Goal: Check status: Check status

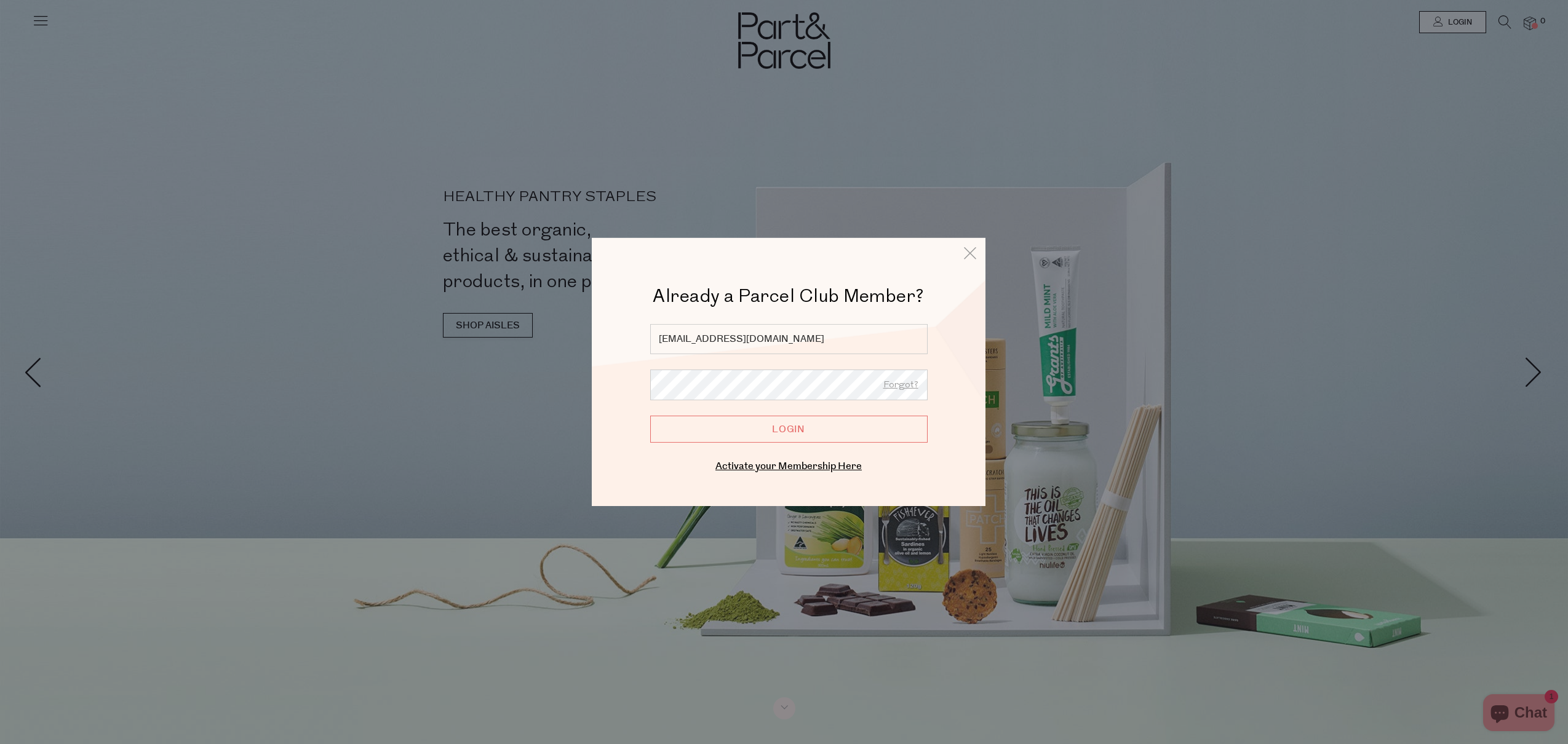
click at [779, 440] on input "Login" at bounding box center [789, 429] width 277 height 27
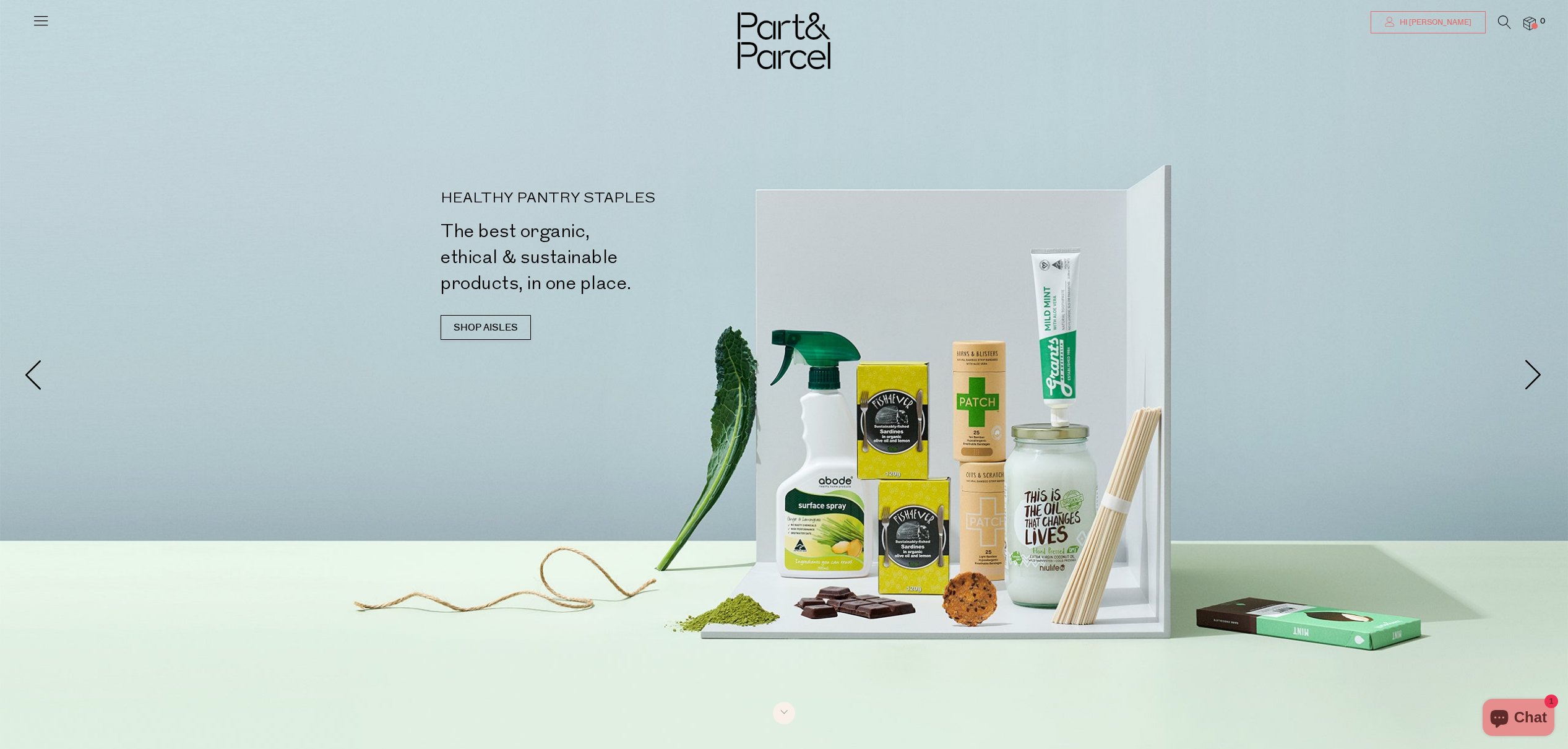
click at [1440, 22] on span "Hi [PERSON_NAME]" at bounding box center [1433, 23] width 75 height 11
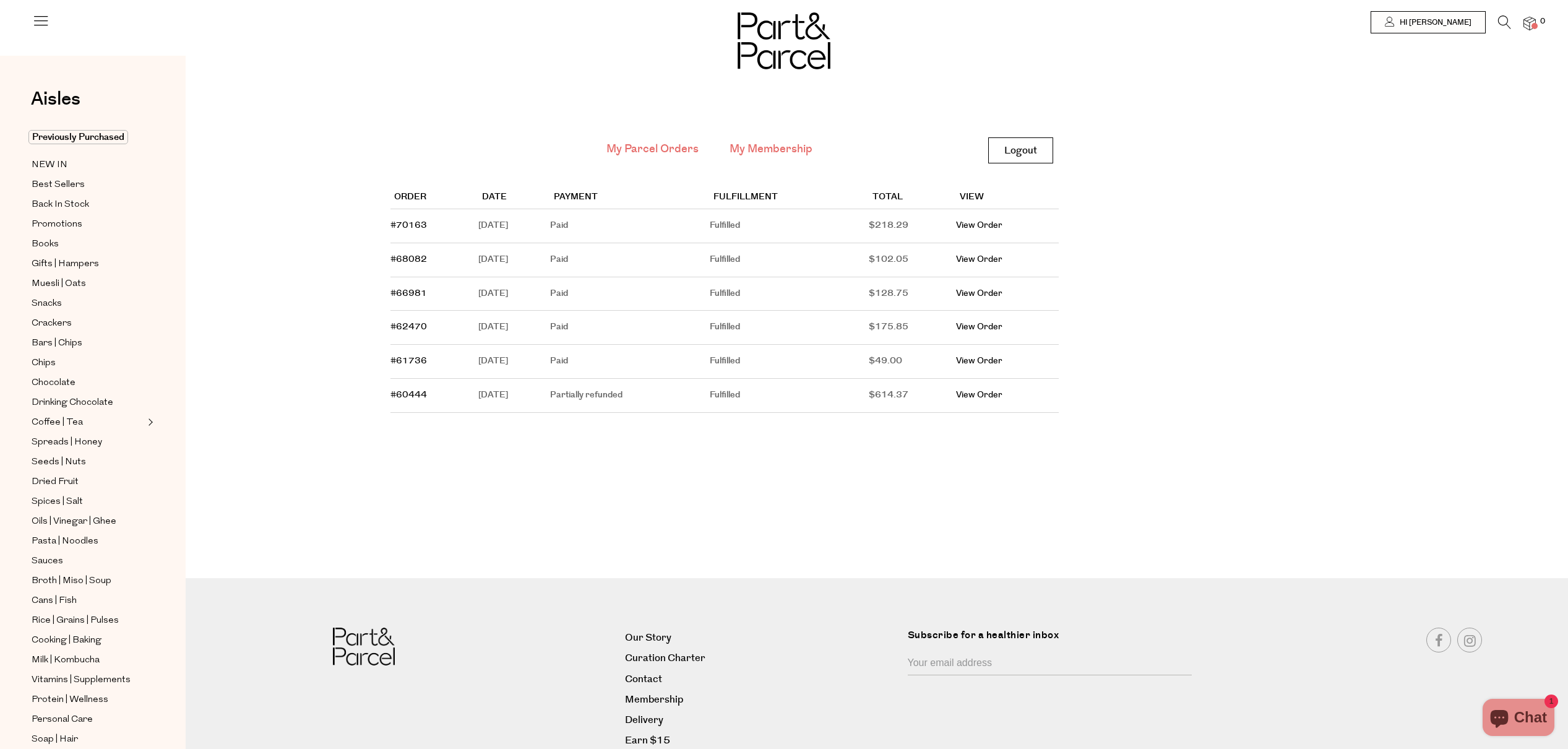
click at [785, 152] on link "My Membership" at bounding box center [771, 149] width 83 height 16
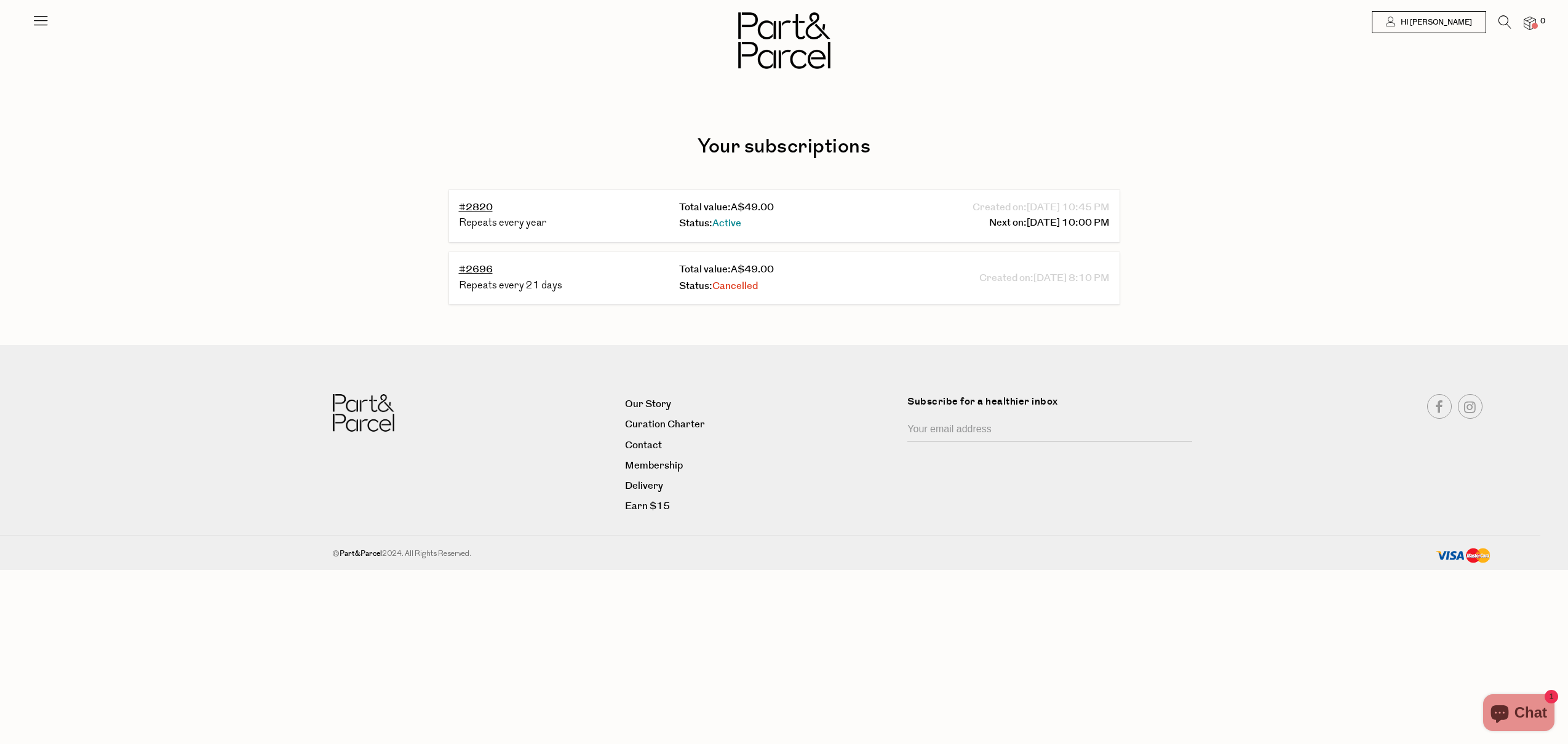
click at [0, 0] on img at bounding box center [0, 0] width 0 height 0
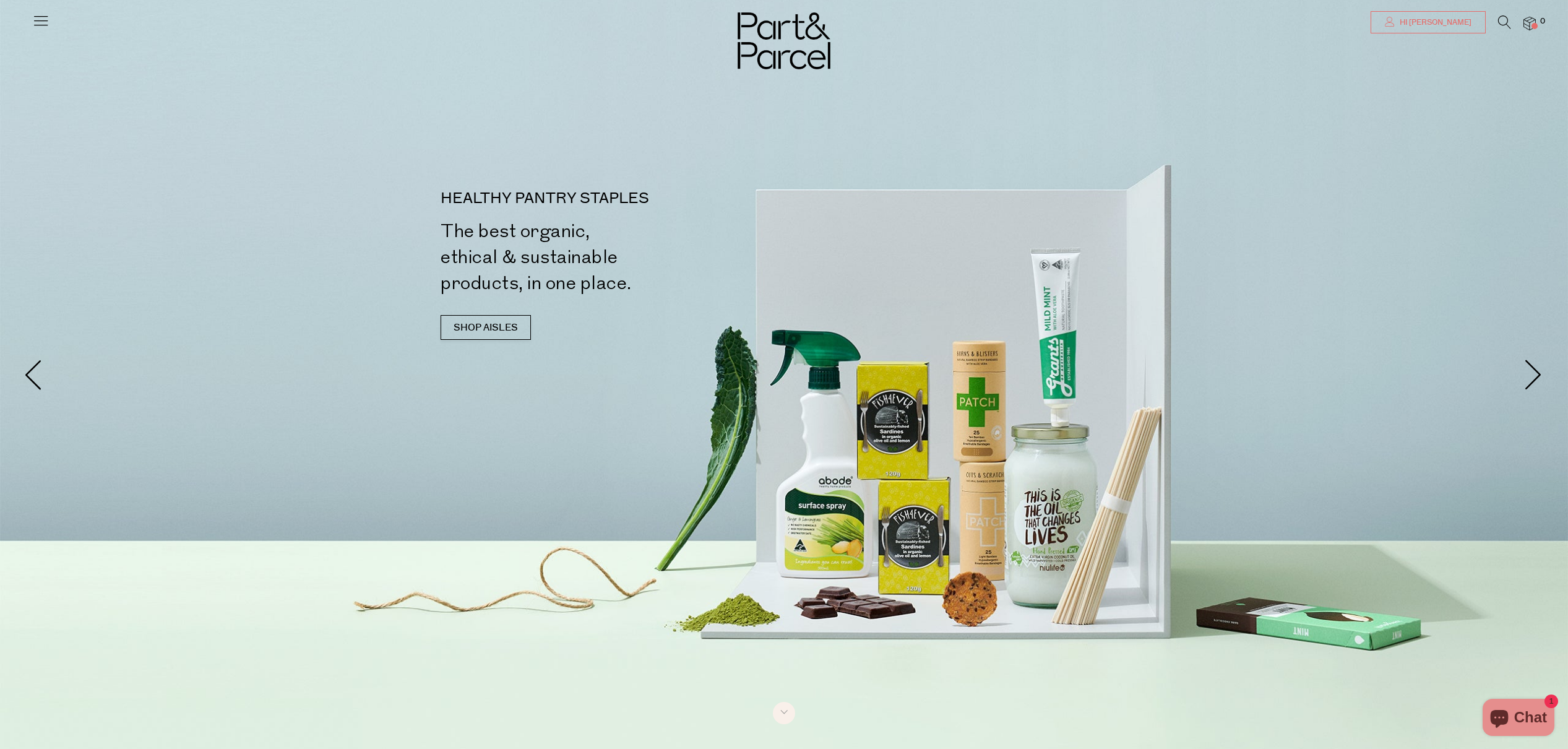
click at [1463, 18] on span "Hi [PERSON_NAME]" at bounding box center [1433, 23] width 75 height 11
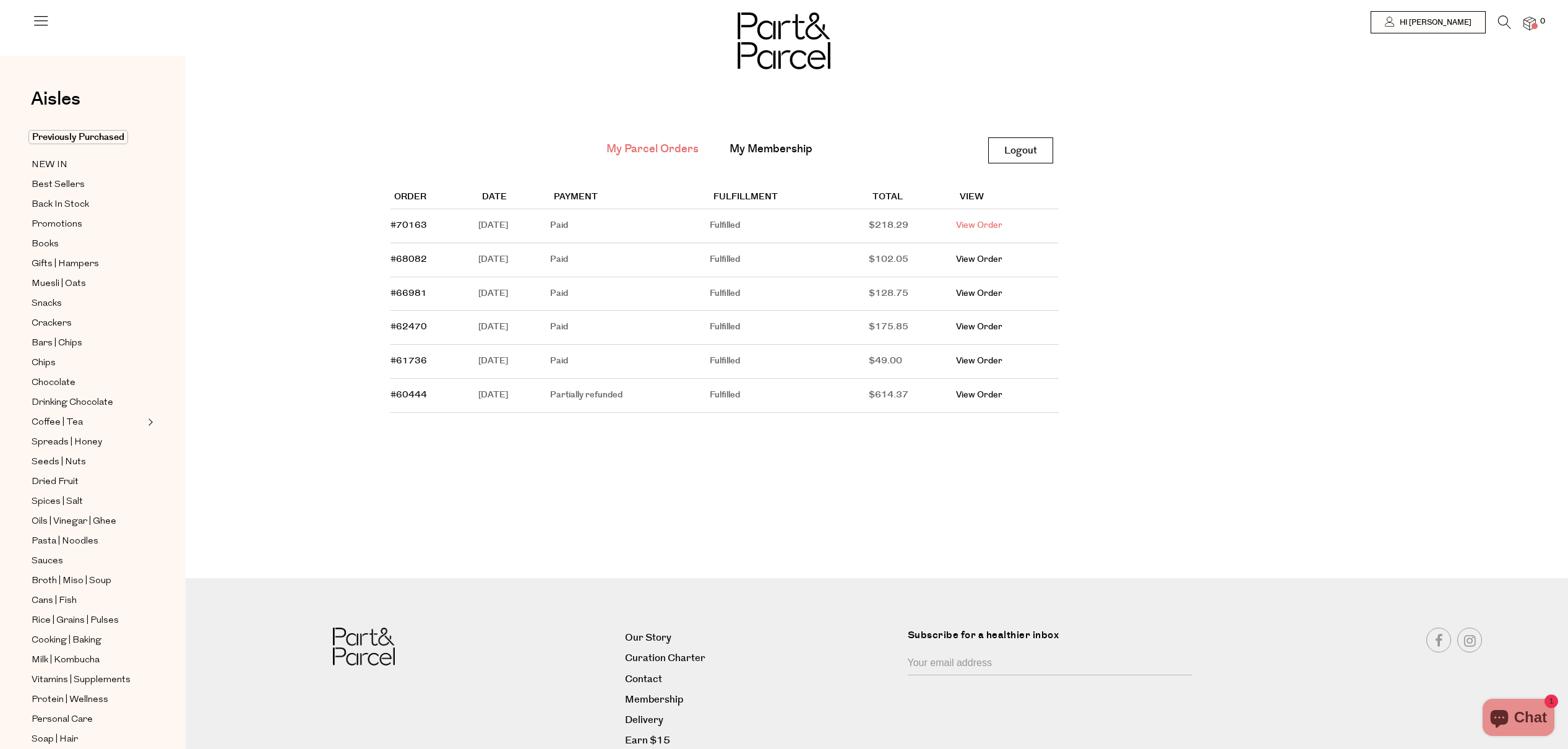
click at [989, 220] on link "View Order" at bounding box center [979, 225] width 46 height 13
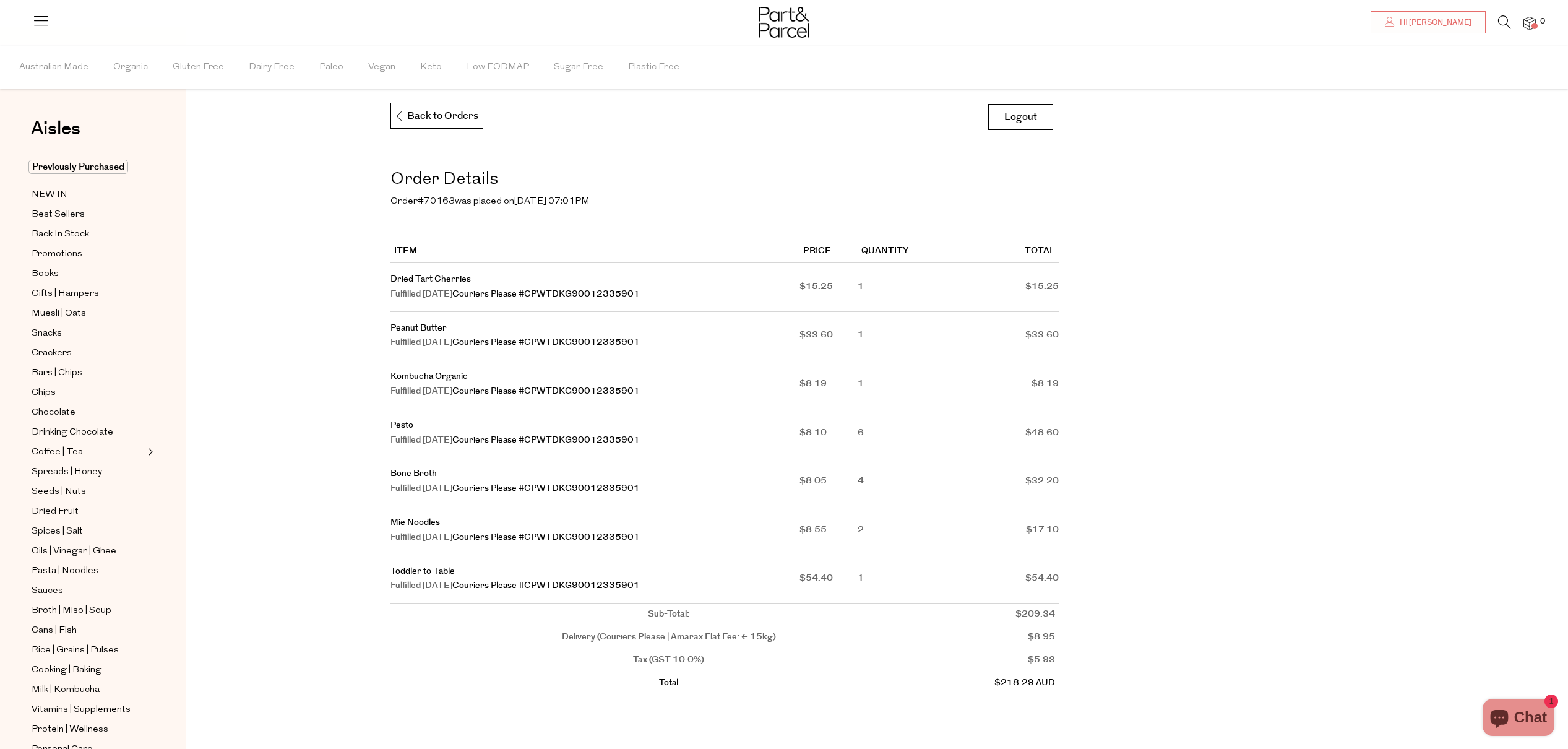
scroll to position [20, 0]
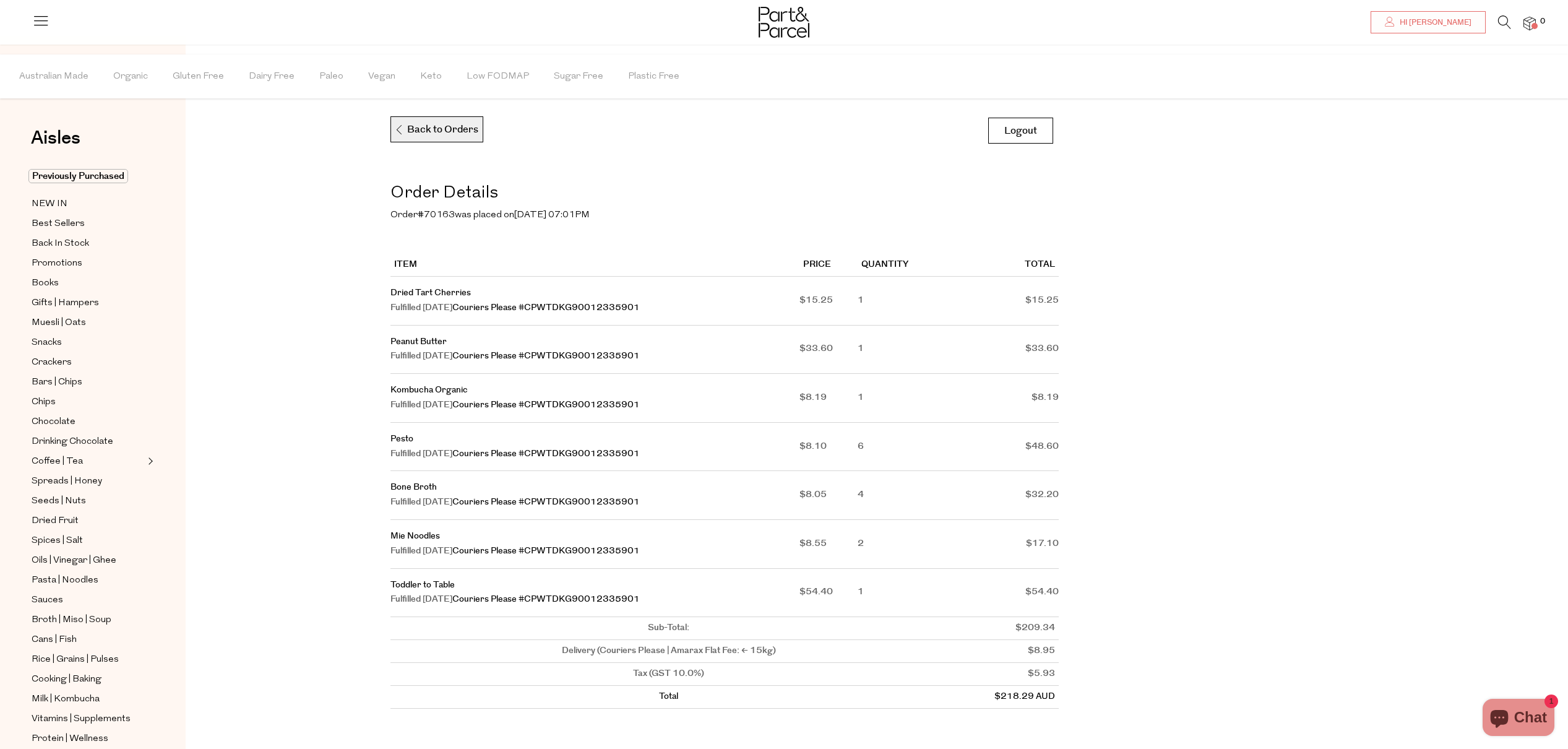
click at [431, 121] on p "Back to Orders" at bounding box center [435, 130] width 84 height 26
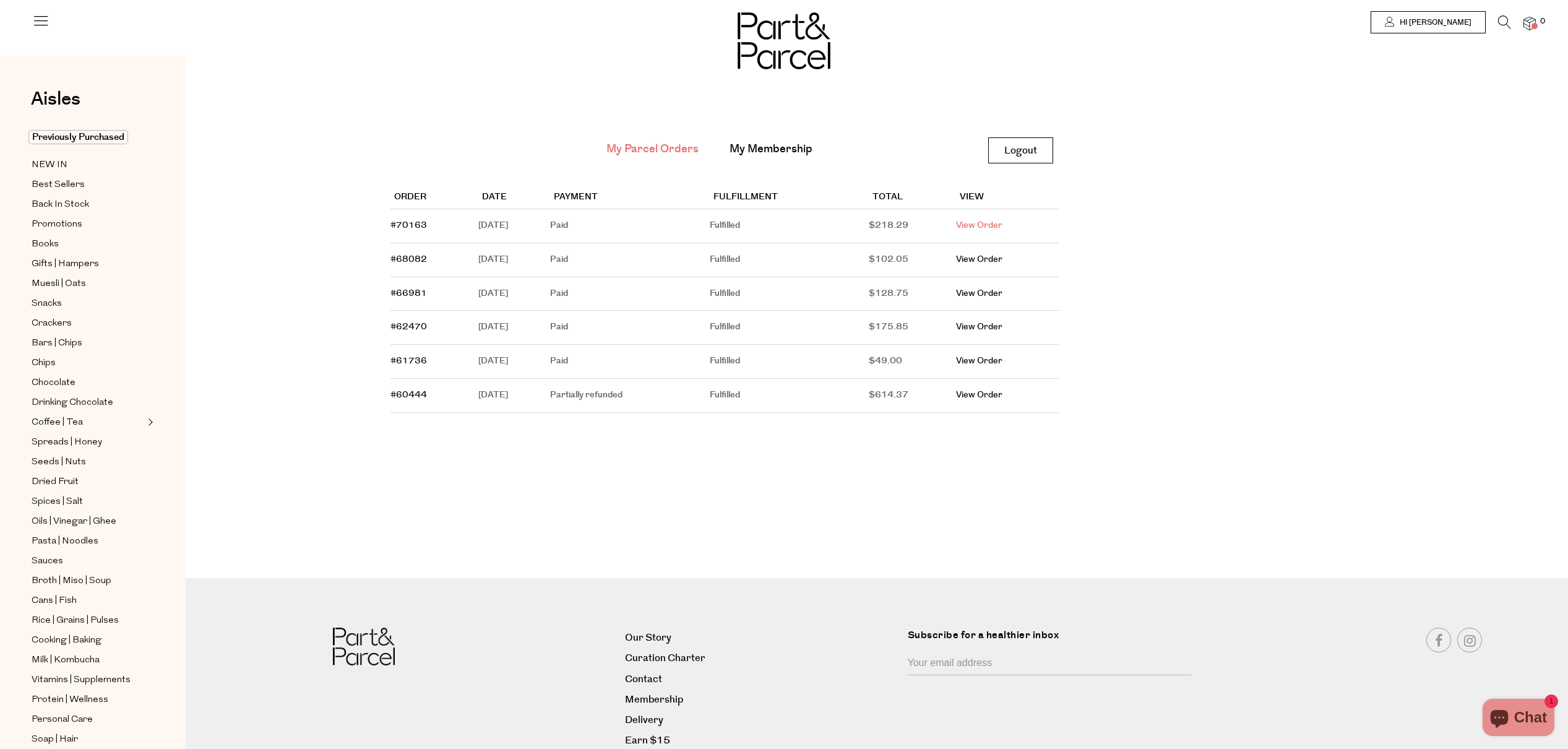
click at [990, 228] on link "View Order" at bounding box center [979, 225] width 46 height 13
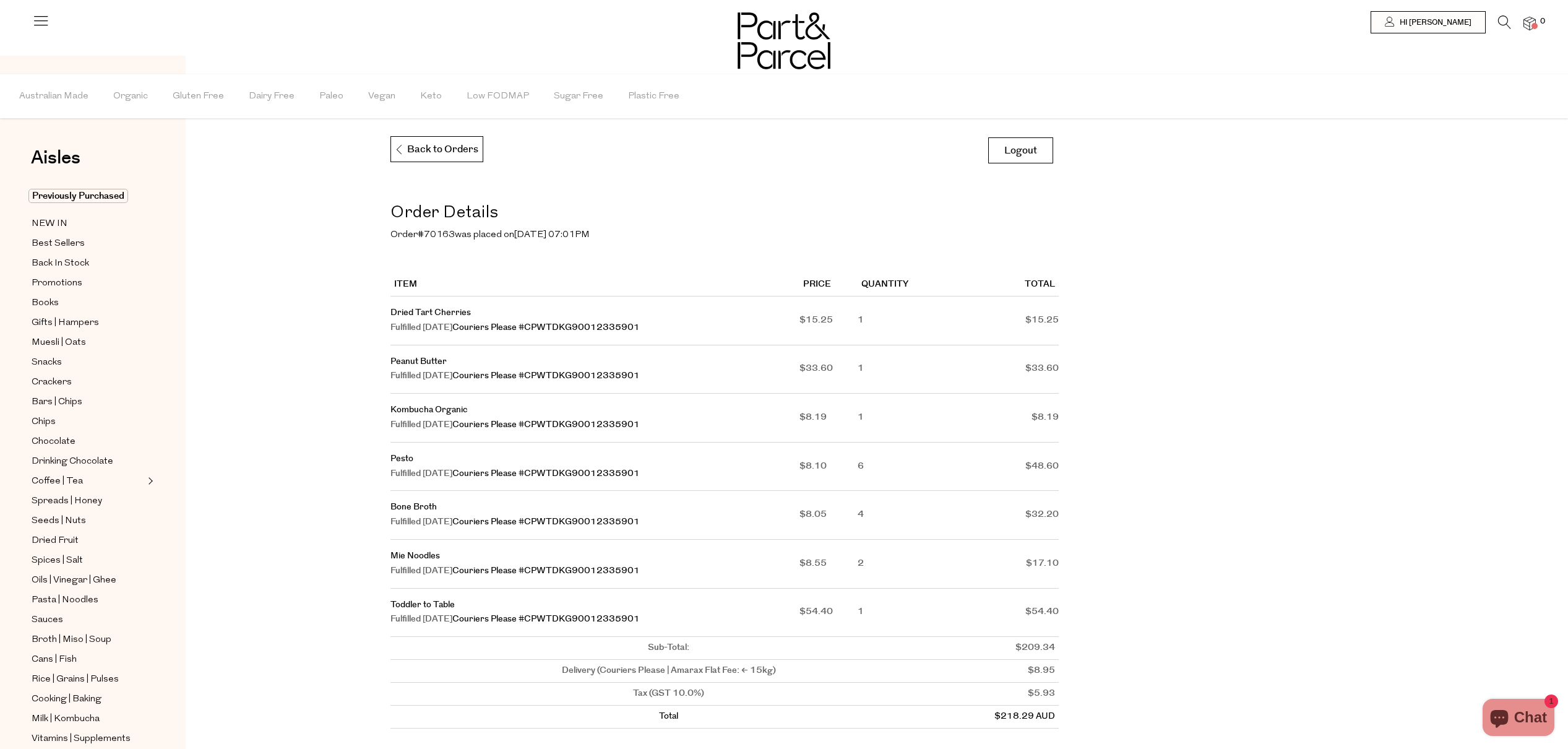
click at [1530, 25] on img at bounding box center [1529, 24] width 13 height 14
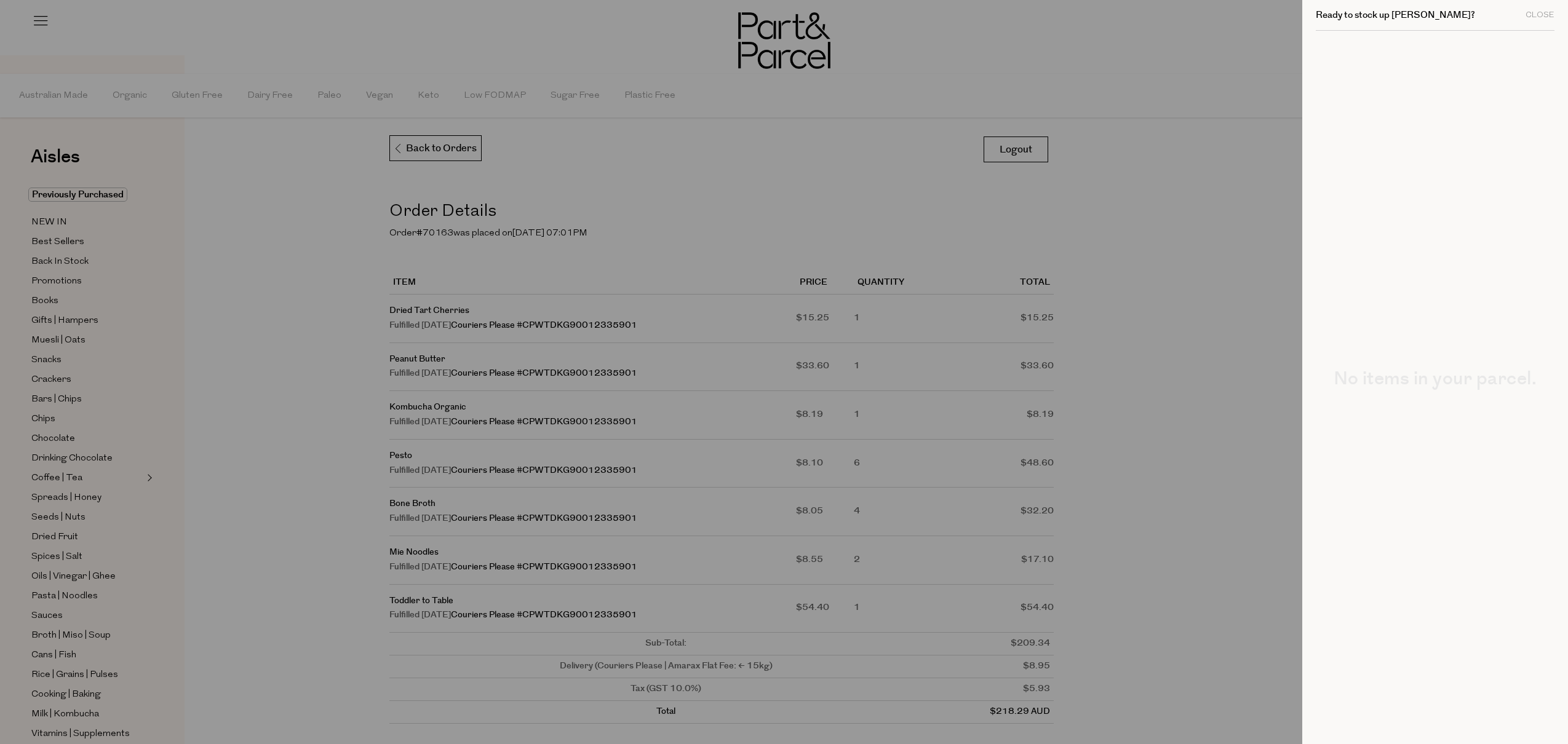
click at [1188, 89] on div at bounding box center [784, 372] width 1568 height 744
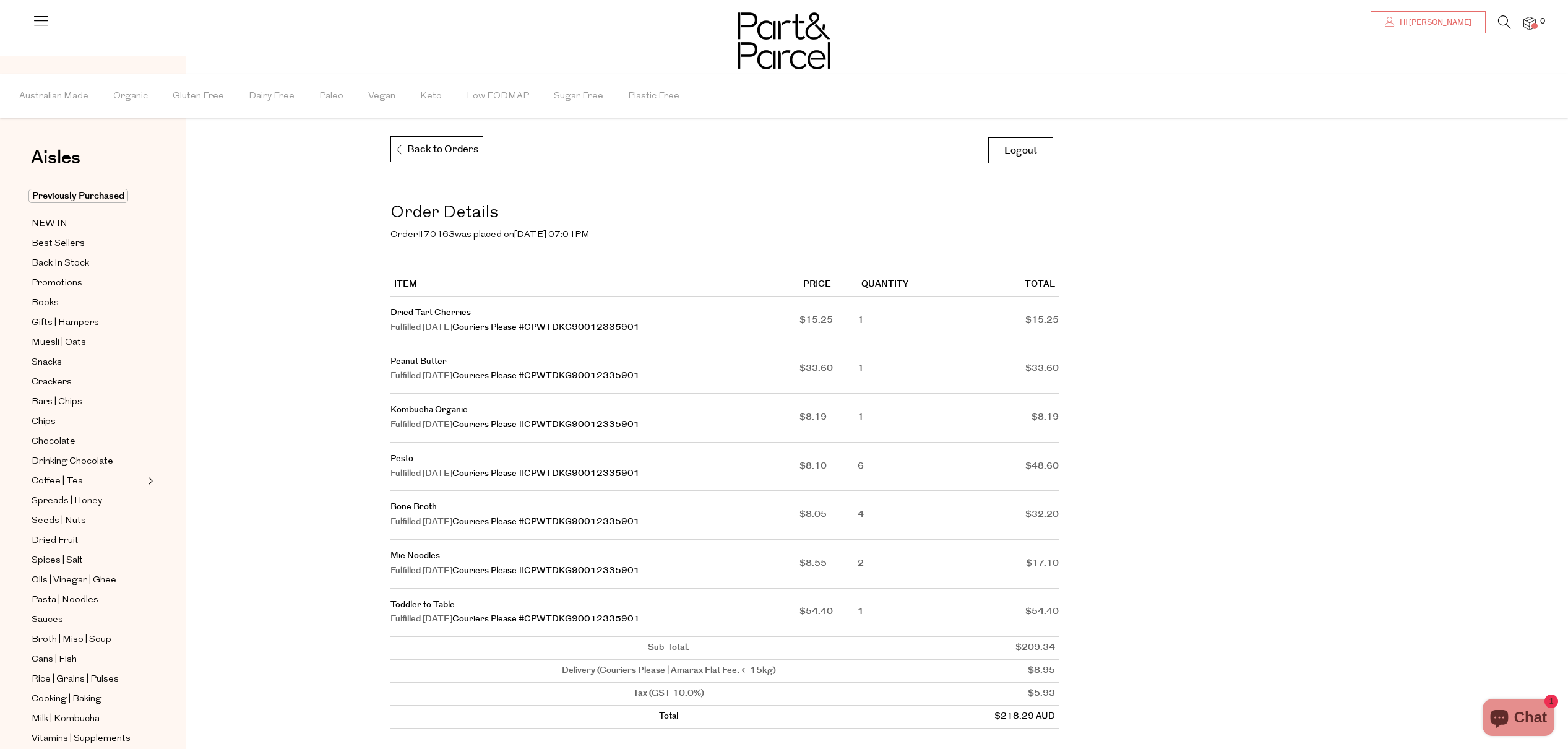
click at [1474, 19] on link "Hi [PERSON_NAME]" at bounding box center [1428, 23] width 115 height 23
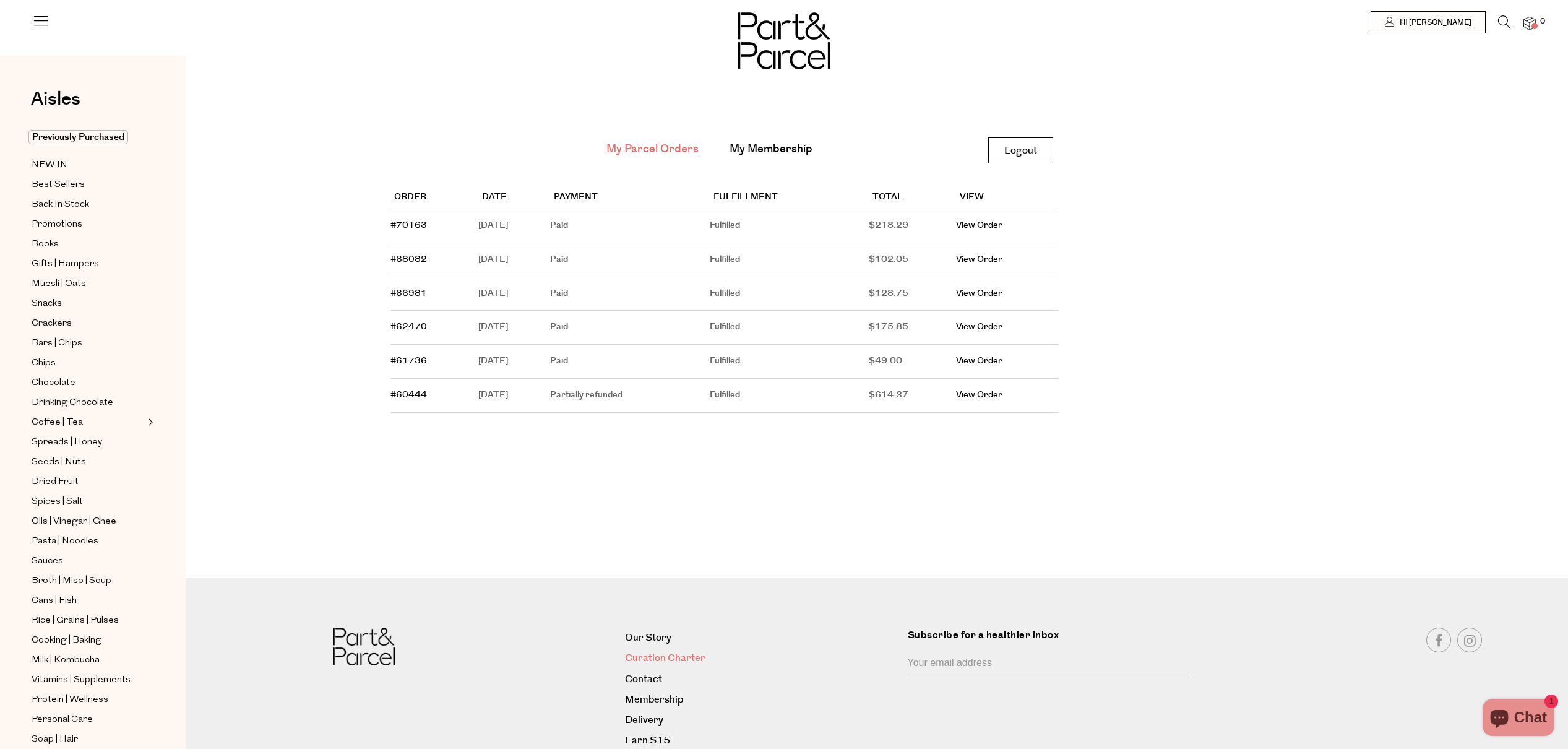
click at [689, 658] on link "Curation Charter" at bounding box center [761, 658] width 273 height 17
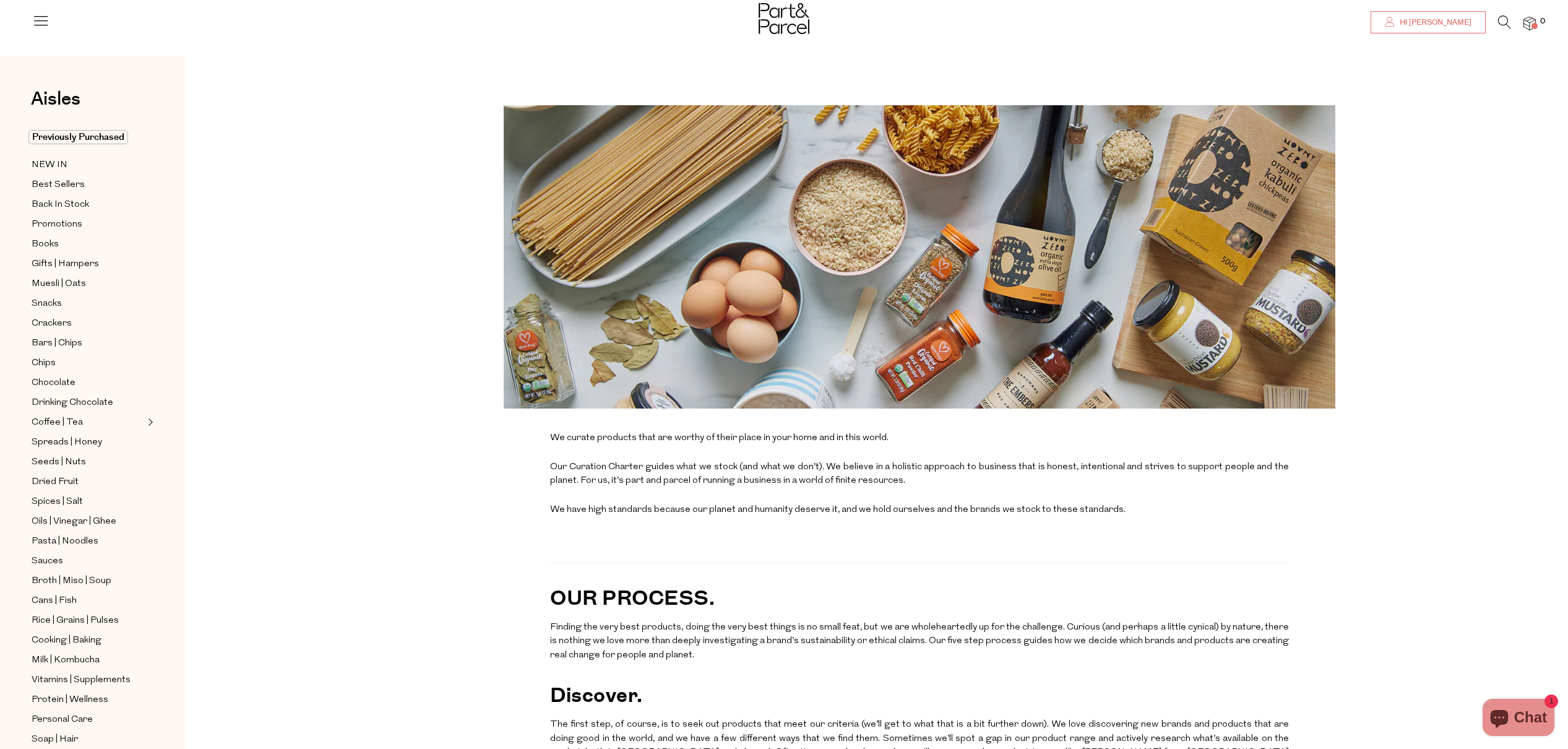
click at [1468, 19] on span "Hi [PERSON_NAME]" at bounding box center [1433, 23] width 75 height 11
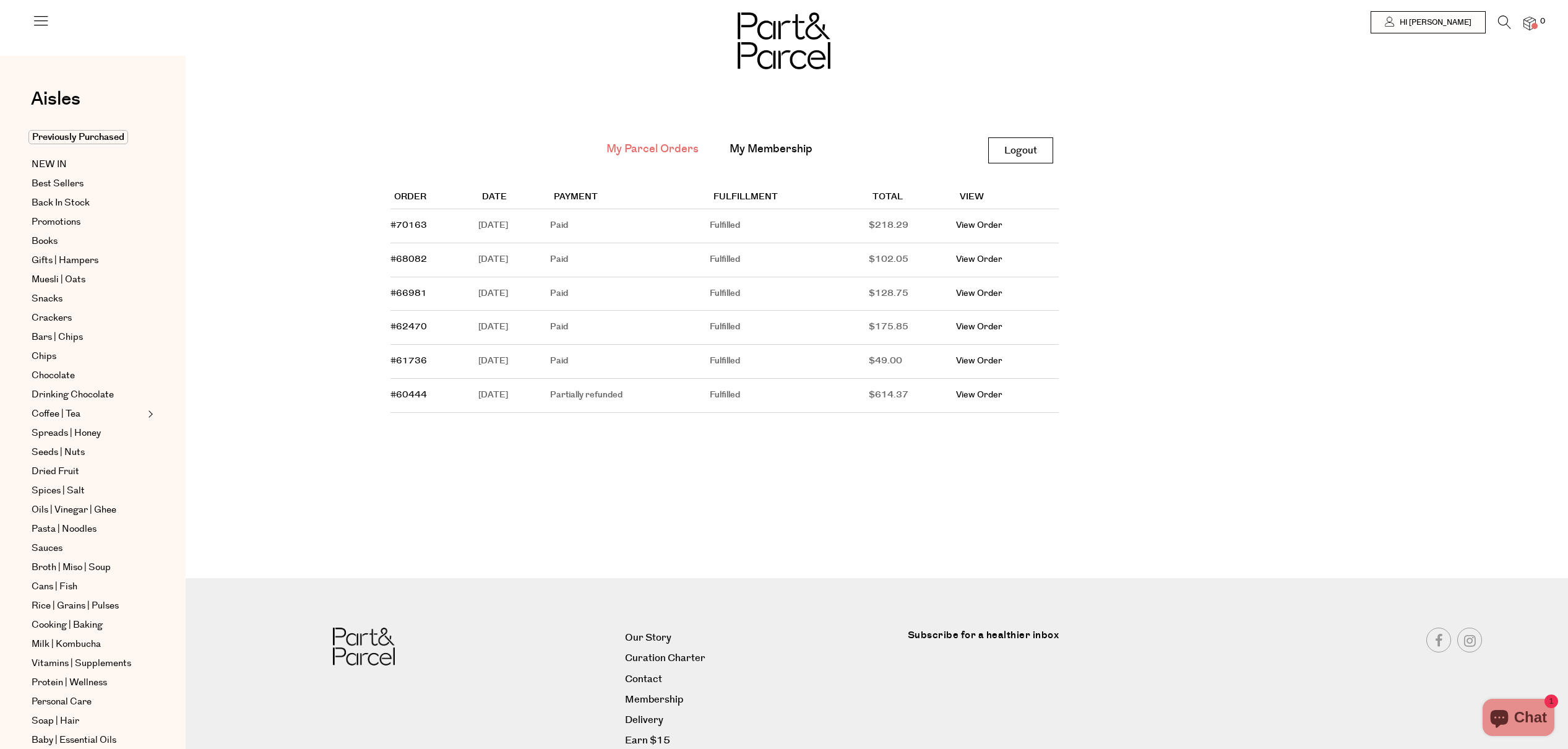
click at [764, 225] on td "Fulfilled" at bounding box center [789, 226] width 159 height 34
click at [1007, 267] on td "View Order" at bounding box center [1007, 260] width 103 height 34
click at [1002, 261] on link "View Order" at bounding box center [979, 259] width 46 height 13
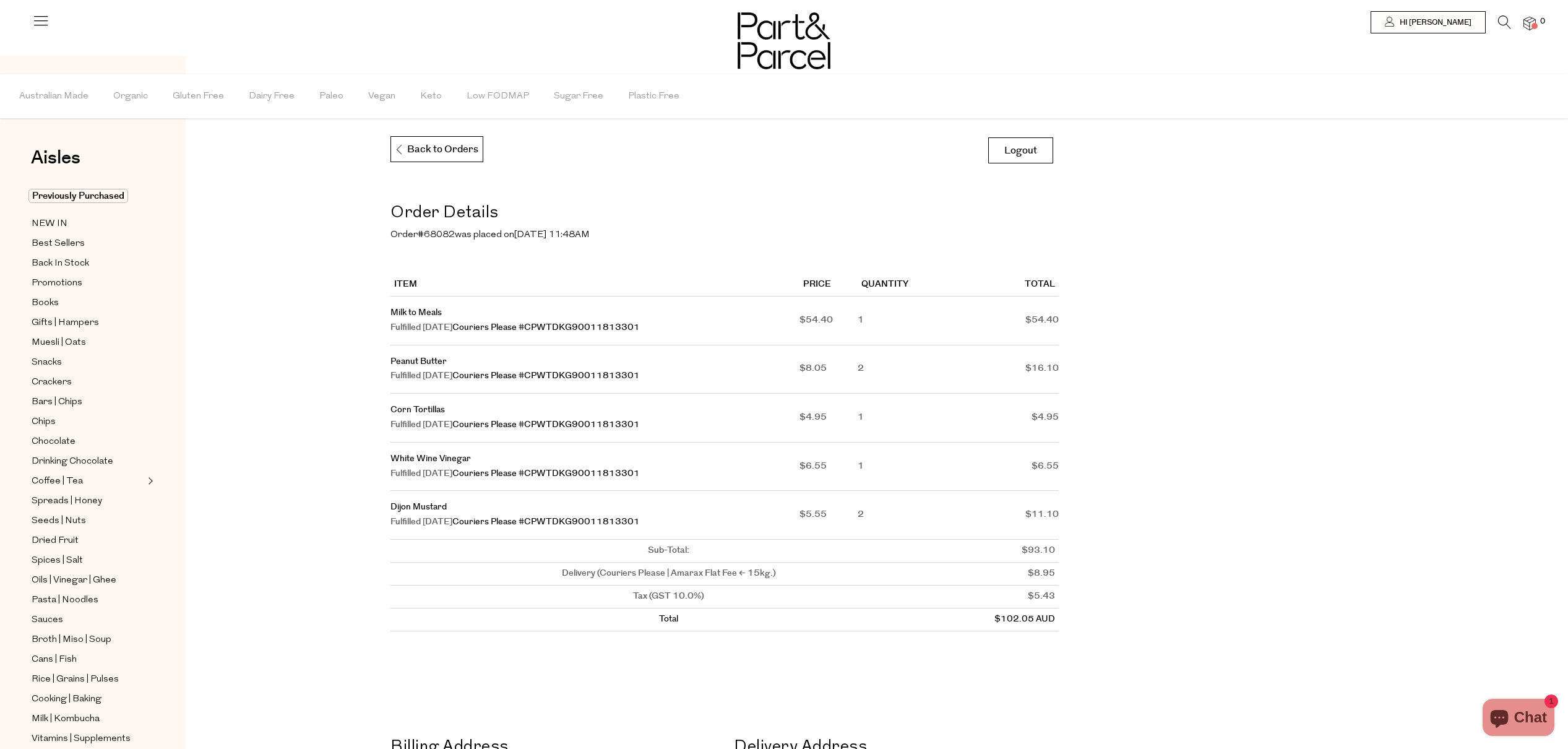
click at [0, 0] on img at bounding box center [0, 0] width 0 height 0
